Goal: Information Seeking & Learning: Learn about a topic

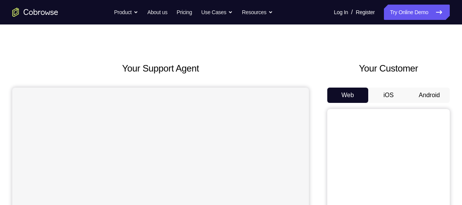
click at [420, 90] on button "Android" at bounding box center [429, 95] width 41 height 15
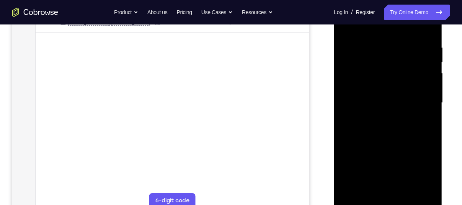
scroll to position [159, 0]
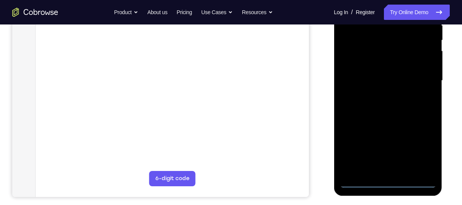
click at [386, 180] on div at bounding box center [388, 81] width 97 height 215
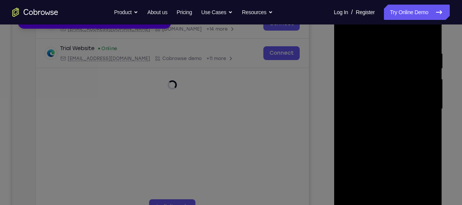
scroll to position [130, 0]
click at [49, 23] on button "Maybe later" at bounding box center [37, 18] width 26 height 9
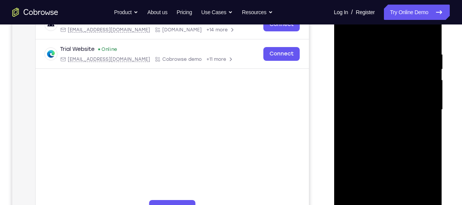
click at [422, 174] on div at bounding box center [388, 110] width 97 height 215
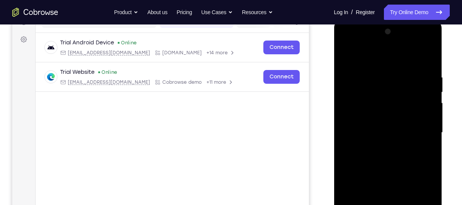
scroll to position [106, 0]
click at [373, 61] on div at bounding box center [388, 133] width 97 height 215
click at [421, 128] on div at bounding box center [388, 133] width 97 height 215
click at [383, 147] on div at bounding box center [388, 133] width 97 height 215
click at [372, 134] on div at bounding box center [388, 133] width 97 height 215
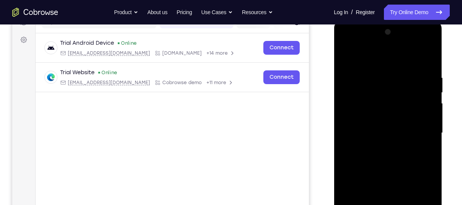
click at [368, 120] on div at bounding box center [388, 133] width 97 height 215
click at [357, 131] on div at bounding box center [388, 133] width 97 height 215
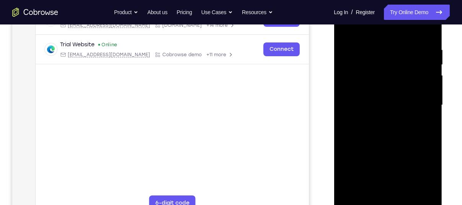
scroll to position [135, 0]
click at [451, 97] on div "Your Support Agent Your Customer Web iOS Android Next Steps We’d be happy to gi…" at bounding box center [231, 142] width 462 height 505
click at [397, 136] on div at bounding box center [388, 105] width 97 height 215
click at [369, 46] on div at bounding box center [388, 105] width 97 height 215
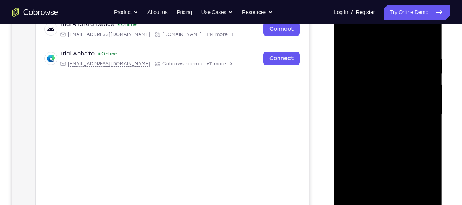
click at [422, 80] on div at bounding box center [388, 114] width 97 height 215
click at [426, 79] on div at bounding box center [388, 114] width 97 height 215
drag, startPoint x: 403, startPoint y: 41, endPoint x: 387, endPoint y: -3, distance: 47.1
click at [387, 2] on html "Online web based iOS Simulators and Android Emulators. Run iPhone, iPad, Mobile…" at bounding box center [388, 117] width 109 height 230
drag, startPoint x: 376, startPoint y: 43, endPoint x: 365, endPoint y: 15, distance: 29.7
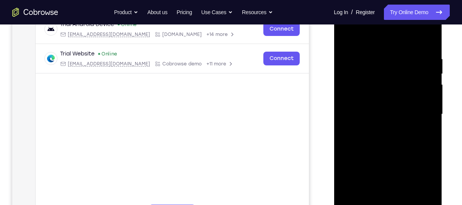
click at [365, 15] on div at bounding box center [388, 114] width 97 height 215
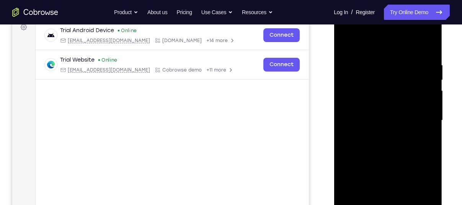
scroll to position [119, 0]
click at [426, 67] on div at bounding box center [388, 121] width 97 height 215
click at [429, 89] on div at bounding box center [388, 121] width 97 height 215
click at [415, 89] on div at bounding box center [388, 121] width 97 height 215
click at [426, 44] on div at bounding box center [388, 121] width 97 height 215
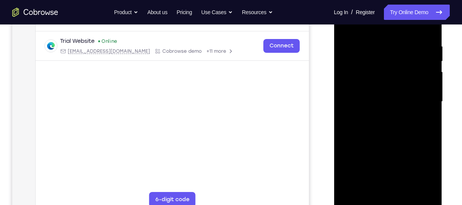
scroll to position [138, 0]
click at [405, 189] on div at bounding box center [388, 101] width 97 height 215
click at [381, 142] on div at bounding box center [388, 101] width 97 height 215
click at [432, 59] on div at bounding box center [388, 101] width 97 height 215
click at [389, 88] on div at bounding box center [388, 101] width 97 height 215
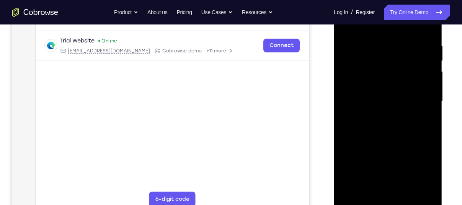
drag, startPoint x: 374, startPoint y: 64, endPoint x: 383, endPoint y: 140, distance: 76.0
click at [383, 140] on div at bounding box center [388, 101] width 97 height 215
drag, startPoint x: 393, startPoint y: 64, endPoint x: 392, endPoint y: 96, distance: 31.4
click at [392, 96] on div at bounding box center [388, 101] width 97 height 215
drag, startPoint x: 357, startPoint y: 129, endPoint x: 354, endPoint y: 102, distance: 28.2
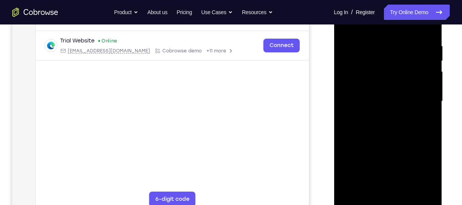
click at [354, 102] on div at bounding box center [388, 101] width 97 height 215
drag, startPoint x: 372, startPoint y: 148, endPoint x: 363, endPoint y: 111, distance: 38.3
click at [363, 111] on div at bounding box center [388, 101] width 97 height 215
drag, startPoint x: 416, startPoint y: 131, endPoint x: 392, endPoint y: 61, distance: 74.1
click at [393, 65] on div at bounding box center [388, 101] width 97 height 215
